Goal: Task Accomplishment & Management: Use online tool/utility

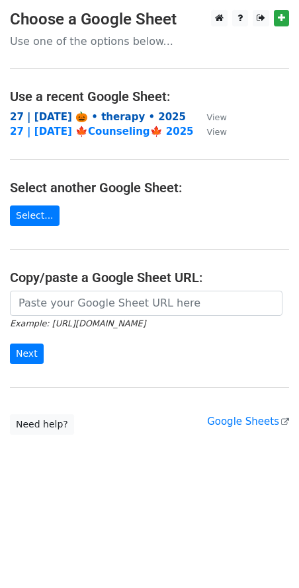
click at [50, 115] on strong "27 | [DATE] 🎃 • therapy • 2025" at bounding box center [98, 117] width 176 height 12
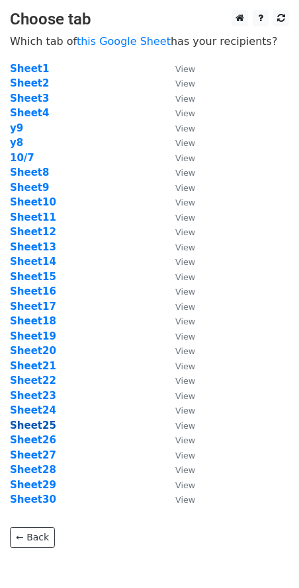
click at [38, 424] on strong "Sheet25" at bounding box center [33, 425] width 46 height 12
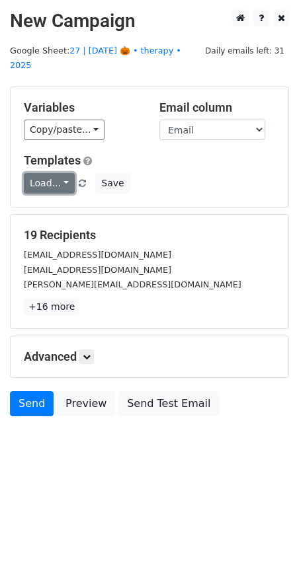
click at [57, 173] on link "Load..." at bounding box center [49, 183] width 51 height 20
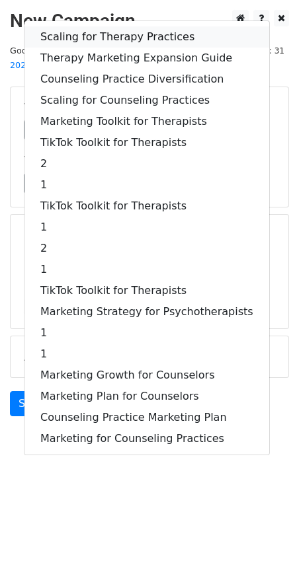
click at [98, 26] on link "Scaling for Therapy Practices" at bounding box center [146, 36] width 244 height 21
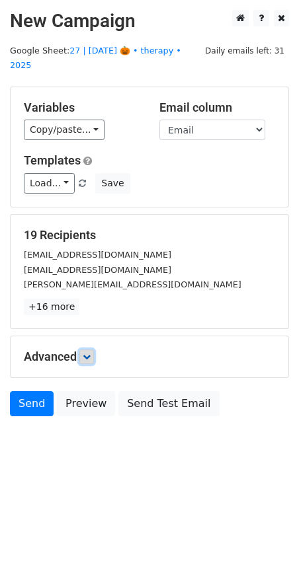
click at [88, 353] on icon at bounding box center [87, 357] width 8 height 8
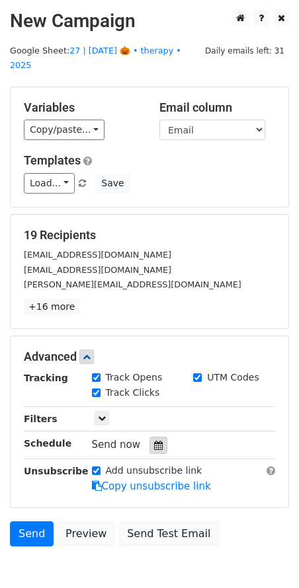
click at [149, 437] on div at bounding box center [158, 445] width 18 height 17
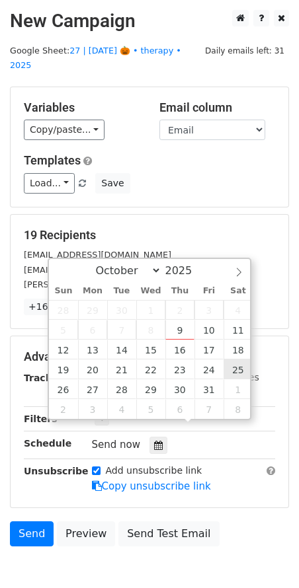
type input "2025-10-25 12:00"
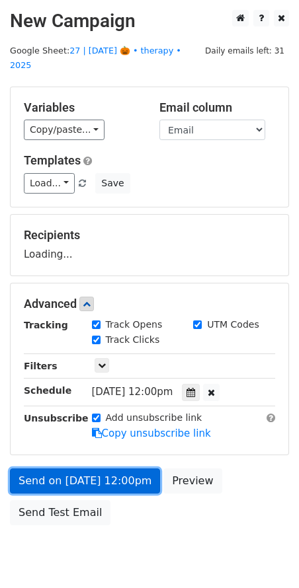
click at [118, 474] on link "Send on Oct 25 at 12:00pm" at bounding box center [85, 480] width 150 height 25
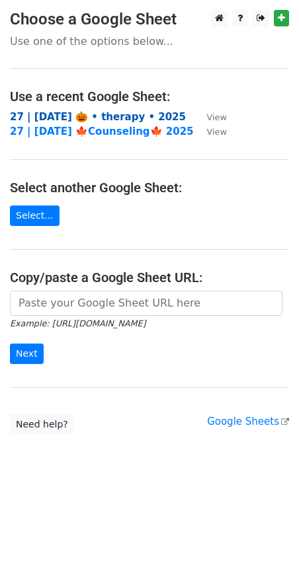
click at [97, 115] on strong "27 | [DATE] 🎃 • therapy • 2025" at bounding box center [98, 117] width 176 height 12
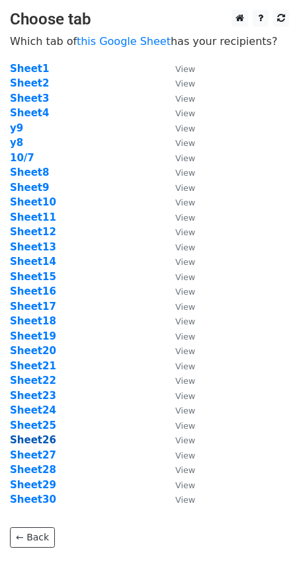
click at [24, 437] on strong "Sheet26" at bounding box center [33, 440] width 46 height 12
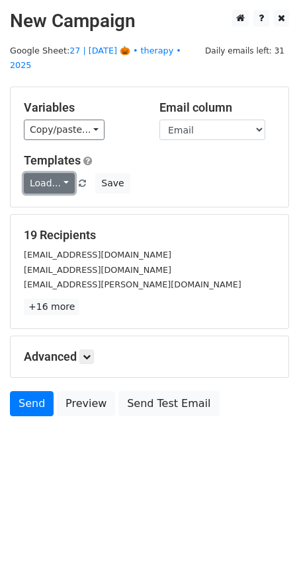
click at [48, 173] on link "Load..." at bounding box center [49, 183] width 51 height 20
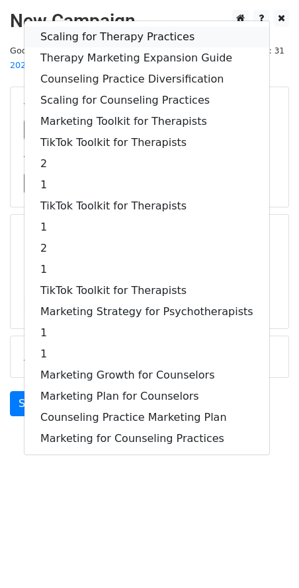
click at [104, 26] on link "Scaling for Therapy Practices" at bounding box center [146, 36] width 244 height 21
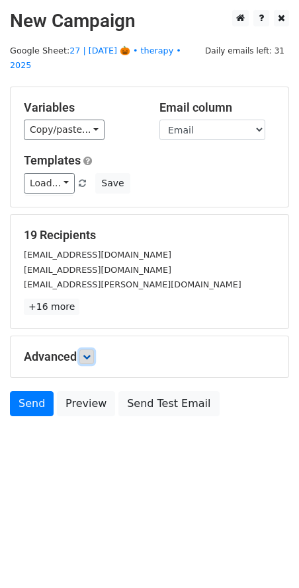
click at [88, 353] on icon at bounding box center [87, 357] width 8 height 8
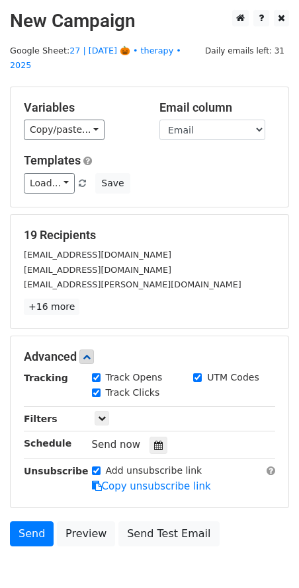
click at [154, 441] on icon at bounding box center [158, 445] width 9 height 9
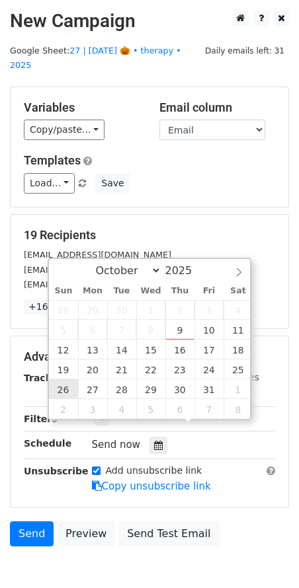
type input "2025-10-26 12:00"
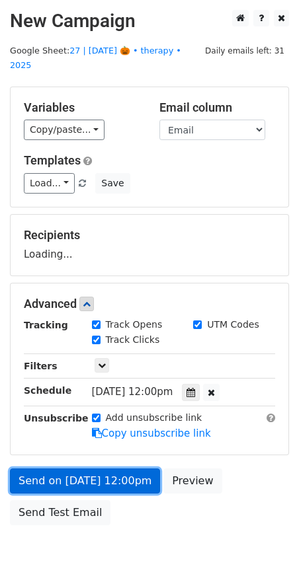
click at [60, 468] on link "Send on Oct 26 at 12:00pm" at bounding box center [85, 480] width 150 height 25
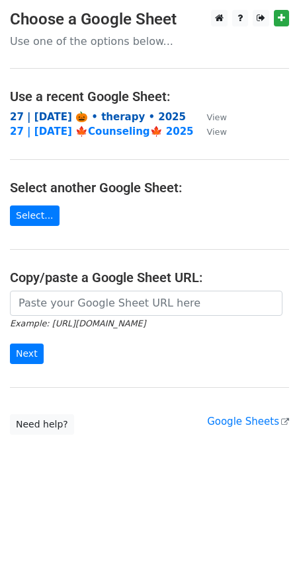
click at [87, 113] on strong "27 | [DATE] 🎃 • therapy • 2025" at bounding box center [98, 117] width 176 height 12
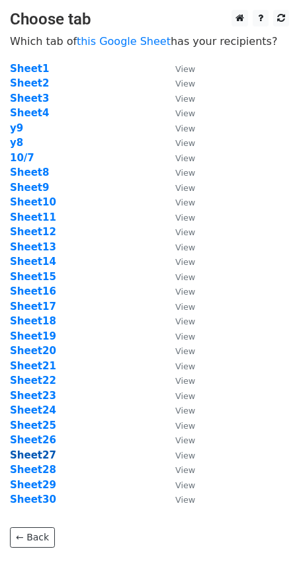
click at [26, 452] on strong "Sheet27" at bounding box center [33, 455] width 46 height 12
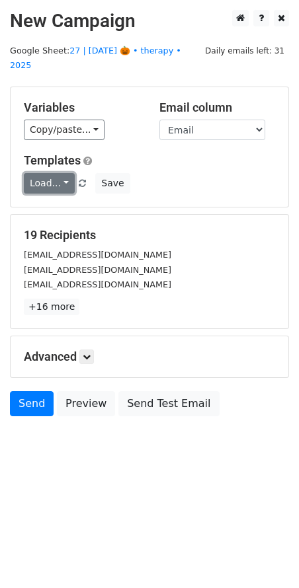
click at [49, 173] on link "Load..." at bounding box center [49, 183] width 51 height 20
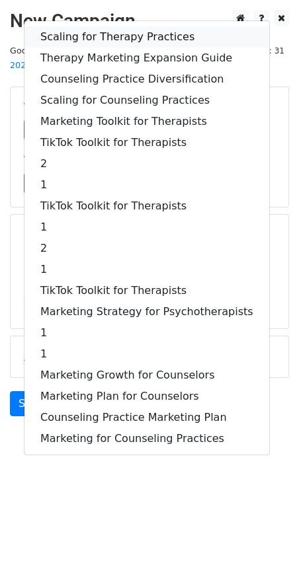
click at [122, 26] on link "Scaling for Therapy Practices" at bounding box center [146, 36] width 244 height 21
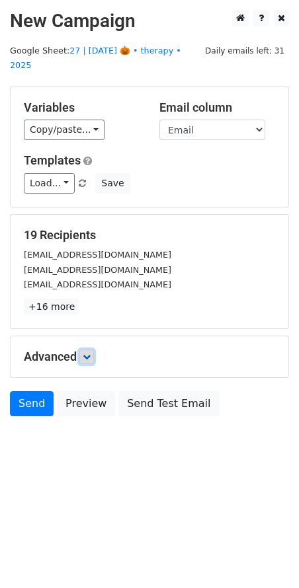
click at [89, 353] on icon at bounding box center [87, 357] width 8 height 8
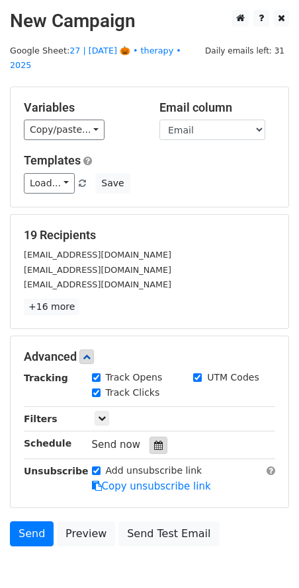
click at [154, 441] on icon at bounding box center [158, 445] width 9 height 9
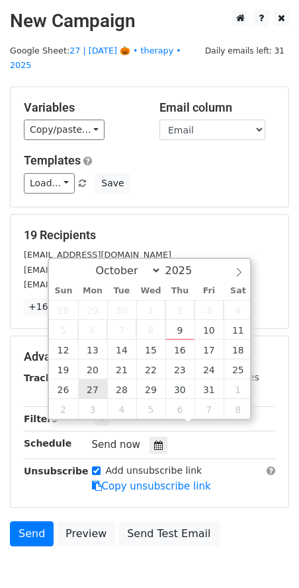
type input "2025-10-27 12:00"
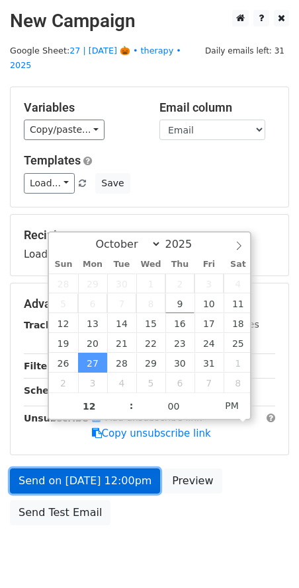
click at [65, 470] on link "Send on Oct 27 at 12:00pm" at bounding box center [85, 480] width 150 height 25
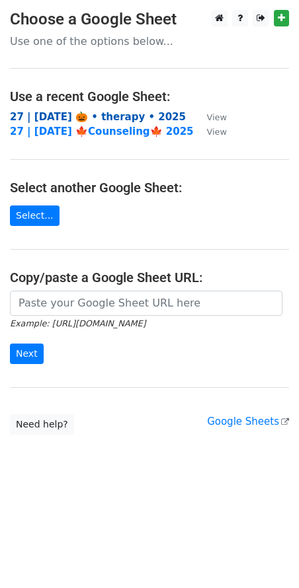
click at [88, 114] on strong "27 | [DATE] 🎃 • therapy • 2025" at bounding box center [98, 117] width 176 height 12
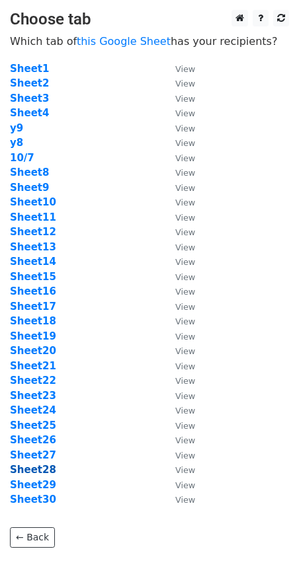
click at [36, 466] on strong "Sheet28" at bounding box center [33, 470] width 46 height 12
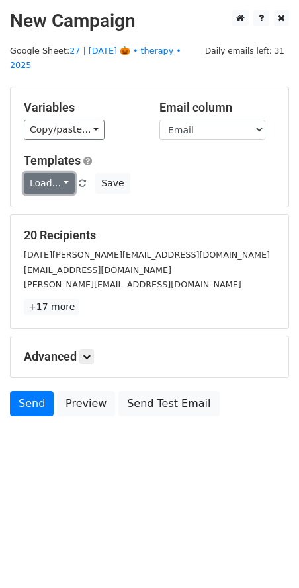
click at [48, 173] on link "Load..." at bounding box center [49, 183] width 51 height 20
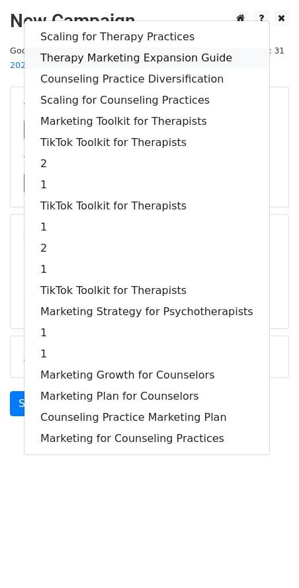
click at [131, 48] on link "Therapy Marketing Expansion Guide" at bounding box center [146, 58] width 244 height 21
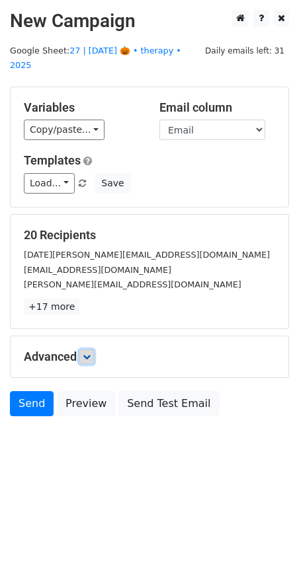
click at [89, 353] on icon at bounding box center [87, 357] width 8 height 8
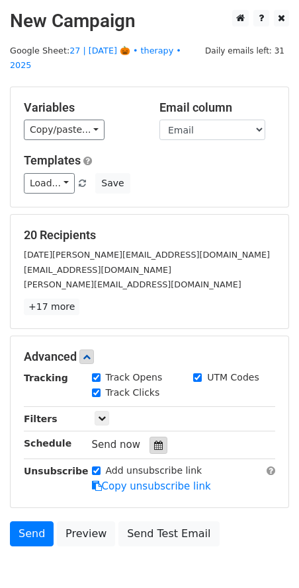
click at [154, 441] on icon at bounding box center [158, 445] width 9 height 9
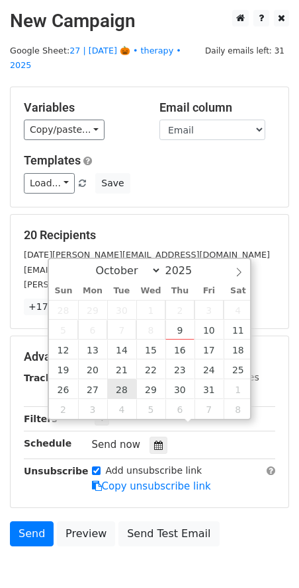
type input "[DATE] 12:00"
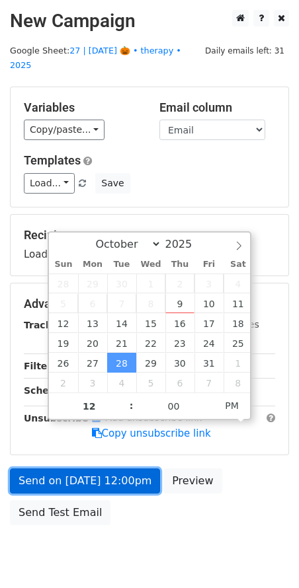
click at [112, 468] on link "Send on [DATE] 12:00pm" at bounding box center [85, 480] width 150 height 25
